Goal: Task Accomplishment & Management: Manage account settings

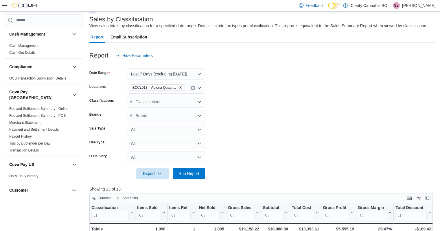
scroll to position [477, 0]
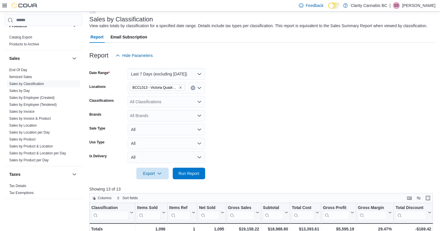
click at [414, 5] on p "Silena Sparrow" at bounding box center [418, 5] width 33 height 7
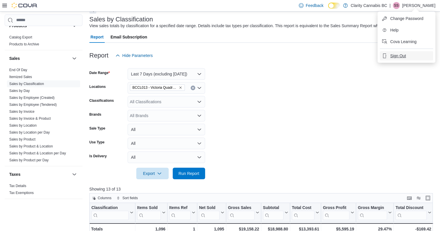
click at [394, 52] on button "Sign Out" at bounding box center [406, 55] width 53 height 9
